Goal: Task Accomplishment & Management: Complete application form

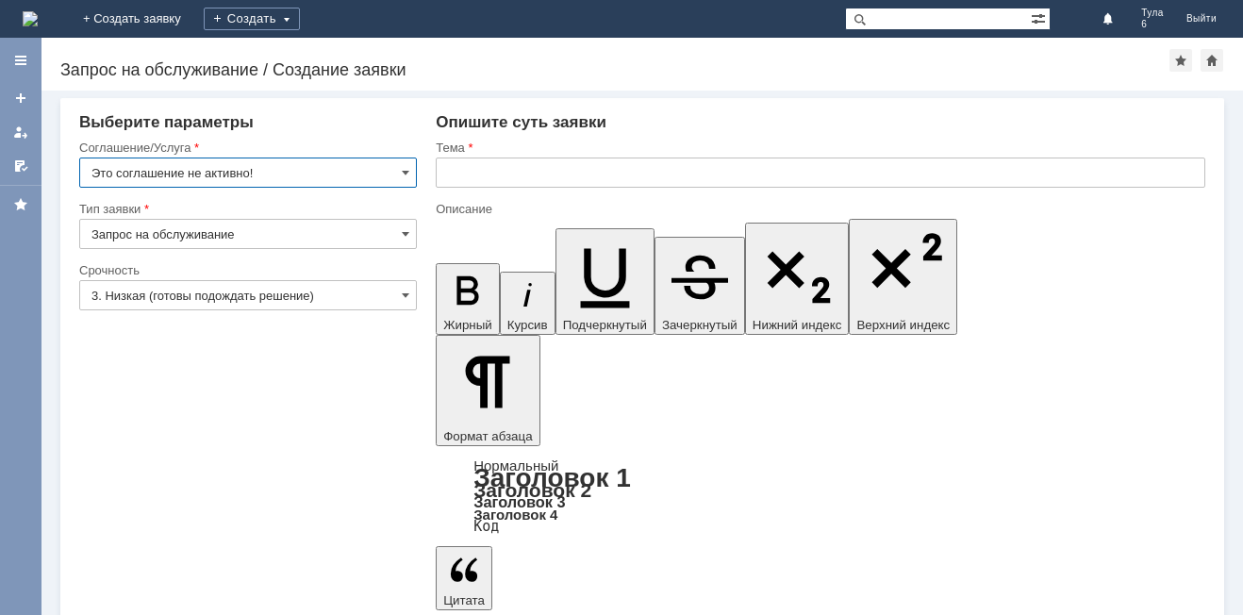
click at [38, 18] on img at bounding box center [30, 18] width 15 height 15
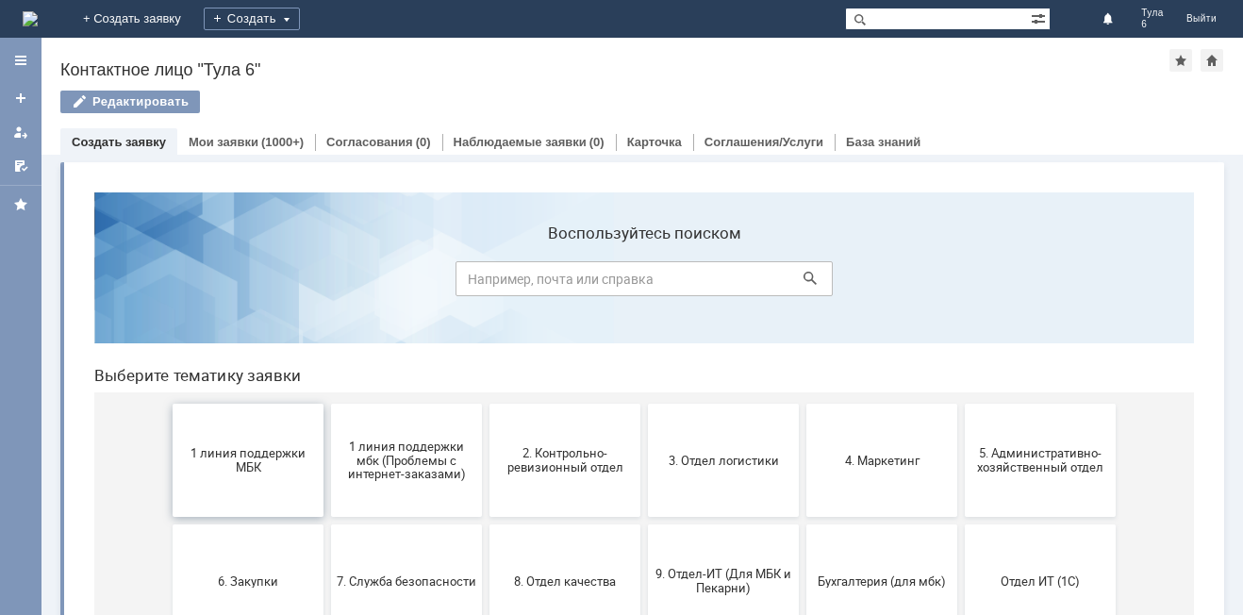
click at [267, 483] on button "1 линия поддержки МБК" at bounding box center [248, 460] width 151 height 113
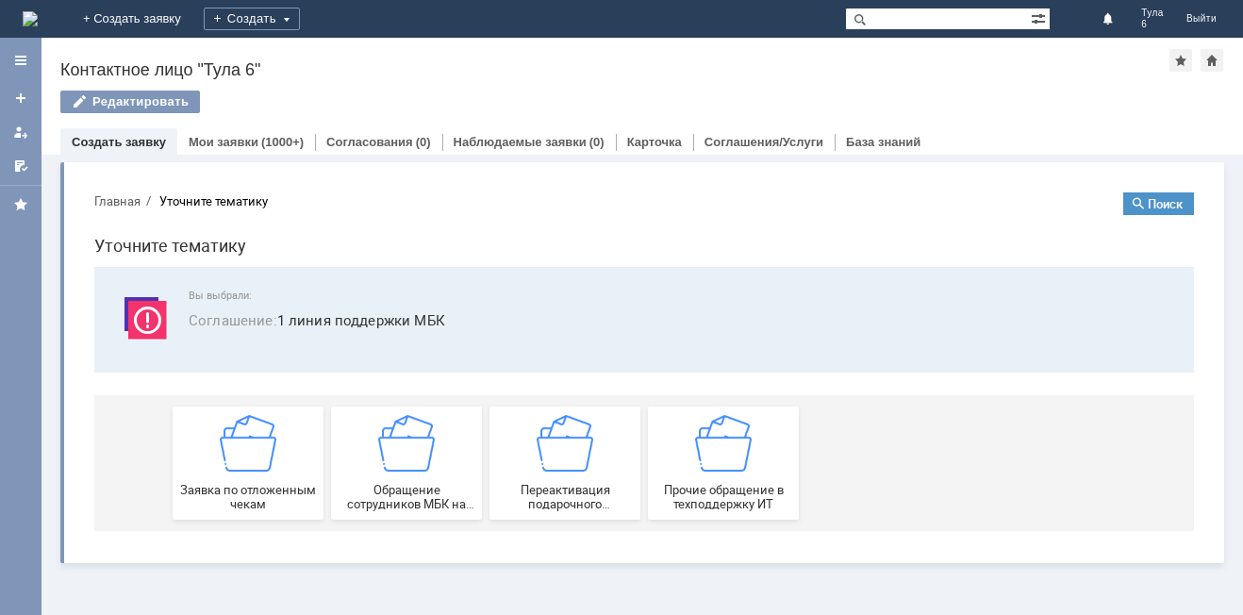
click at [267, 483] on button "Заявка по отложенным чекам" at bounding box center [248, 462] width 151 height 113
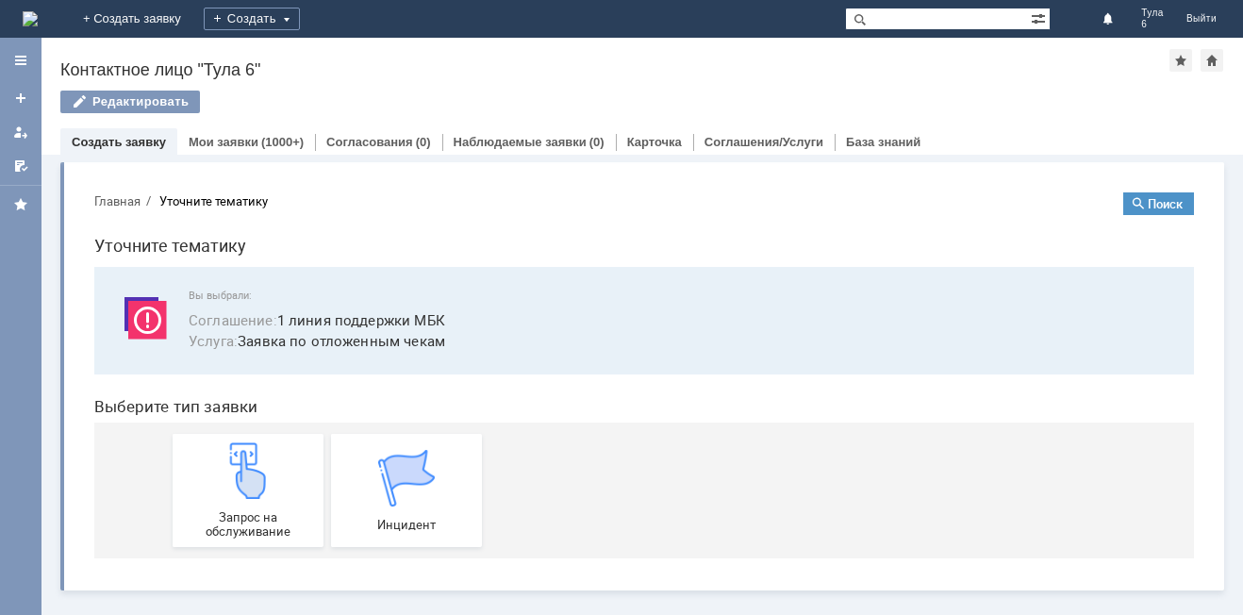
click at [267, 483] on img at bounding box center [248, 470] width 57 height 57
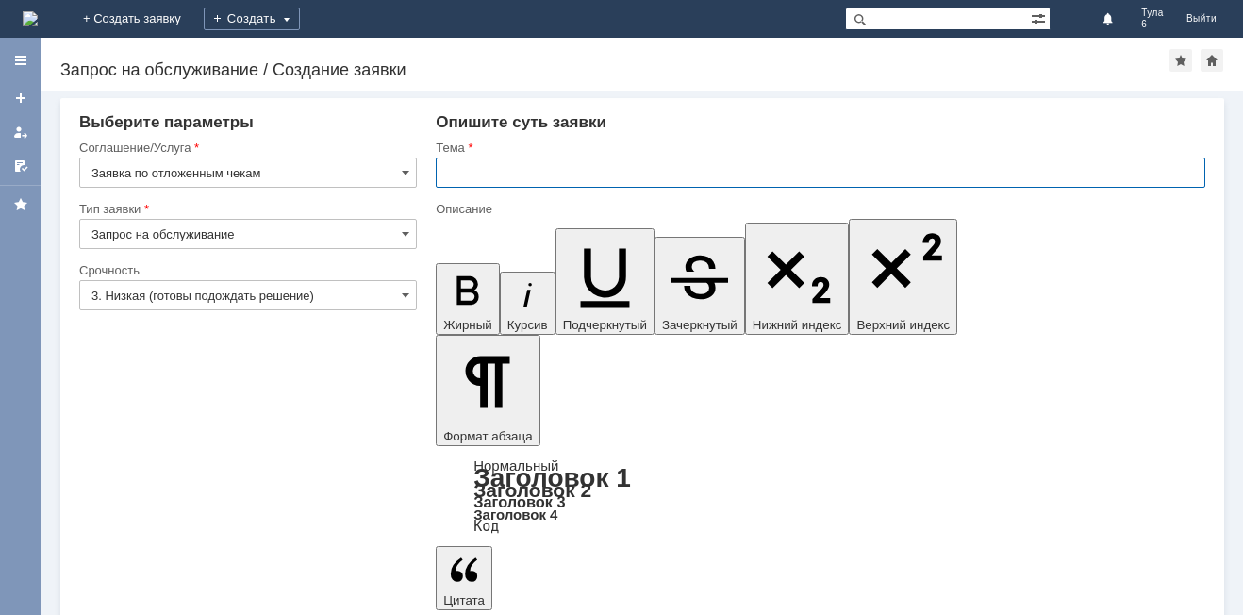
click at [597, 176] on input "text" at bounding box center [820, 172] width 769 height 30
type input "отл чек 19.08.2025"
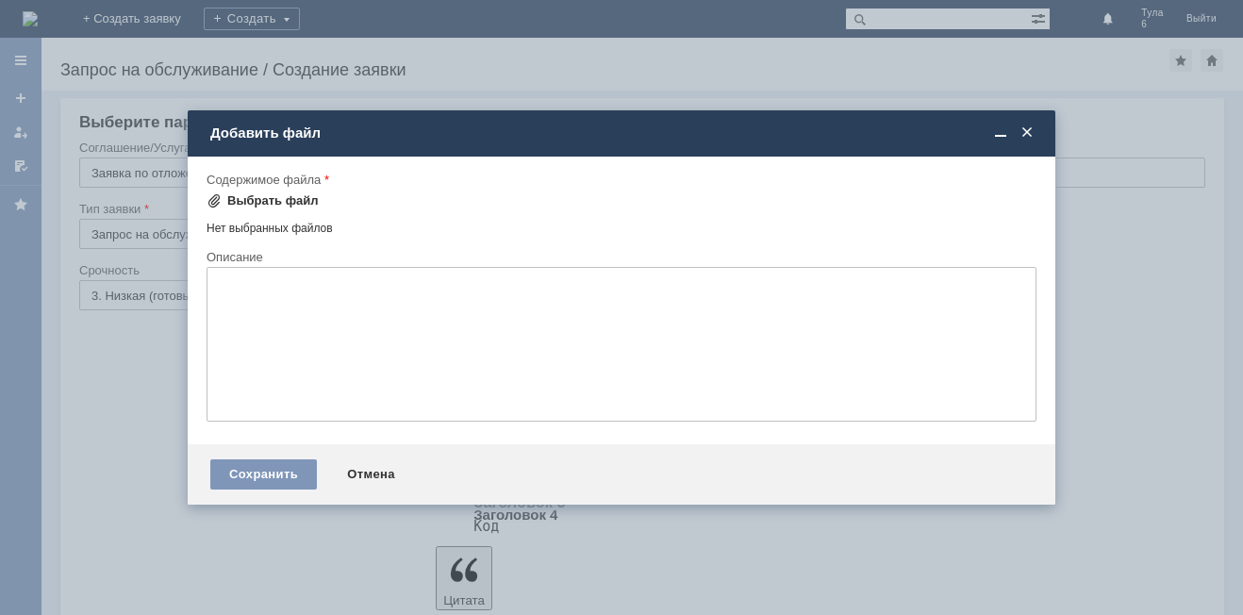
click at [277, 198] on div "Выбрать файл" at bounding box center [272, 200] width 91 height 15
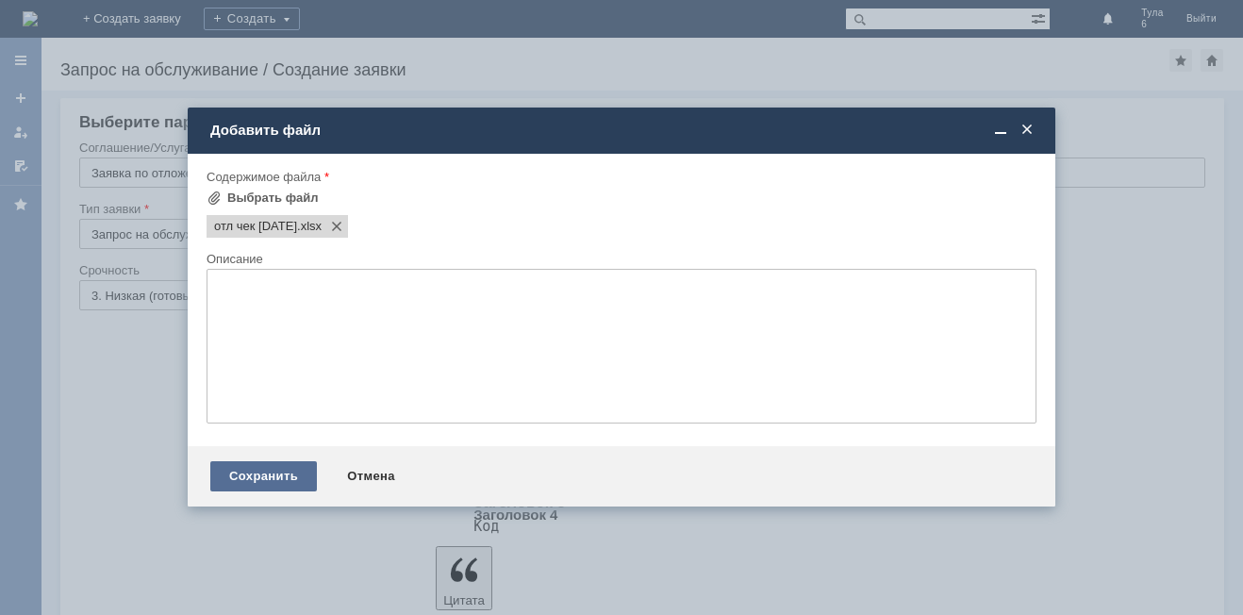
click at [289, 478] on div "Сохранить" at bounding box center [263, 476] width 107 height 30
